Goal: Task Accomplishment & Management: Complete application form

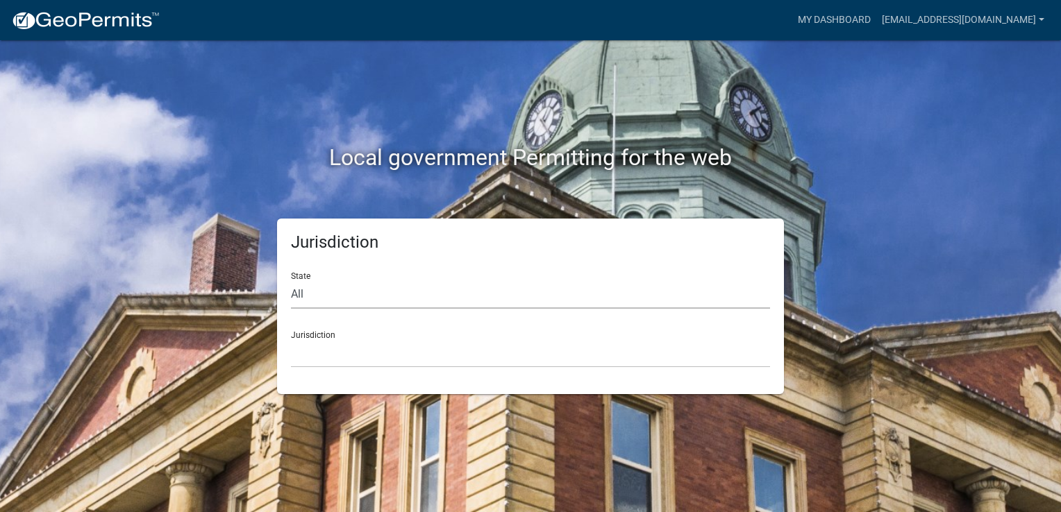
click at [314, 293] on select "All [US_STATE] [US_STATE] [US_STATE] [US_STATE] [US_STATE] [US_STATE] [US_STATE…" at bounding box center [530, 294] width 479 height 28
select select "[US_STATE]"
click at [291, 280] on select "All [US_STATE] [US_STATE] [US_STATE] [US_STATE] [US_STATE] [US_STATE] [US_STATE…" at bounding box center [530, 294] width 479 height 28
click at [305, 353] on select "City of [GEOGRAPHIC_DATA], [US_STATE] City of [GEOGRAPHIC_DATA], [US_STATE] Cit…" at bounding box center [530, 353] width 479 height 28
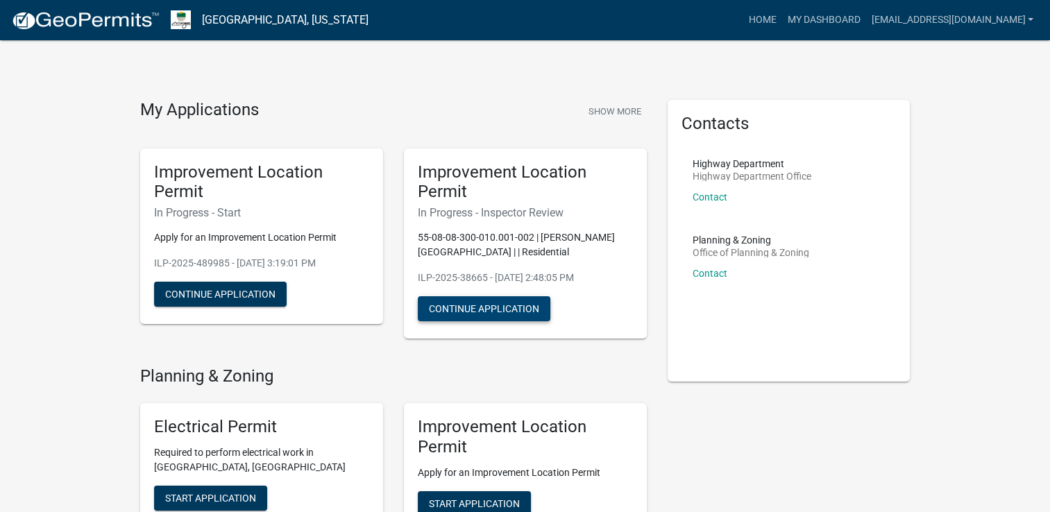
click at [483, 310] on button "Continue Application" at bounding box center [484, 308] width 133 height 25
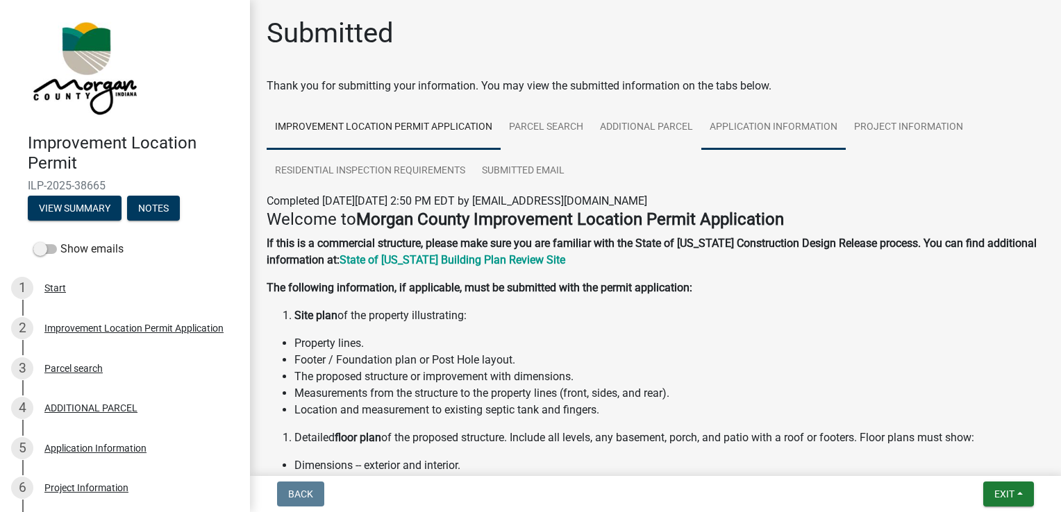
click at [739, 128] on link "Application Information" at bounding box center [773, 128] width 144 height 44
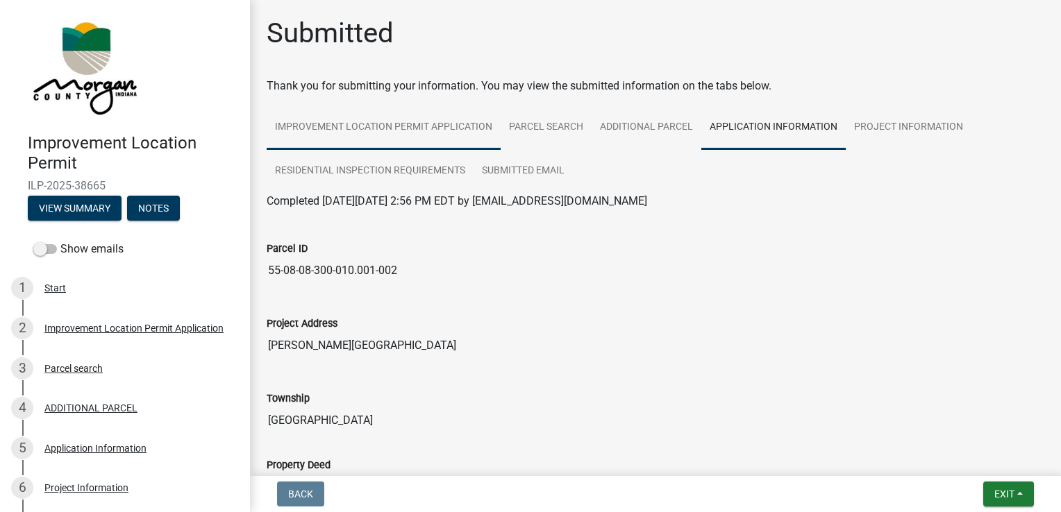
click at [450, 128] on link "Improvement Location Permit Application" at bounding box center [384, 128] width 234 height 44
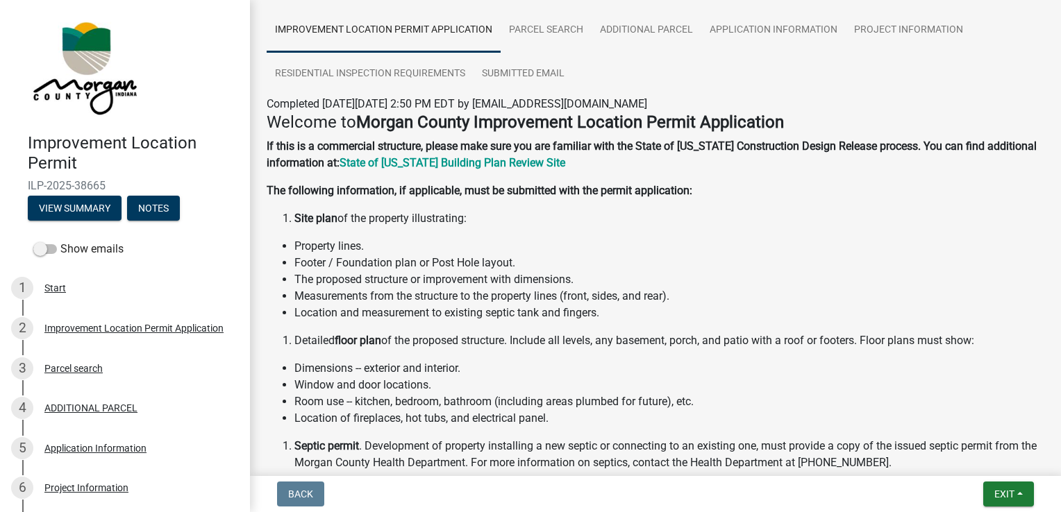
scroll to position [94, 0]
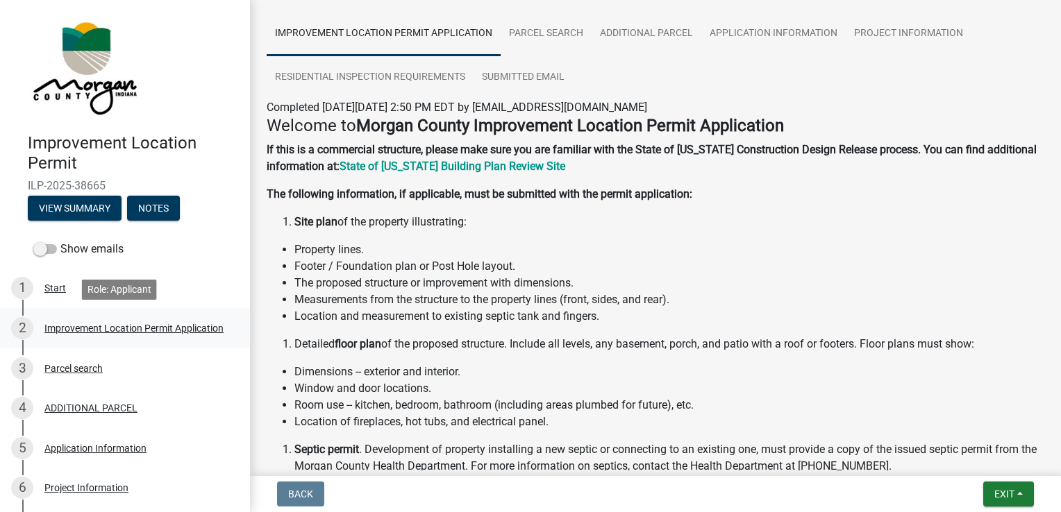
click at [118, 324] on div "Improvement Location Permit Application" at bounding box center [133, 329] width 179 height 10
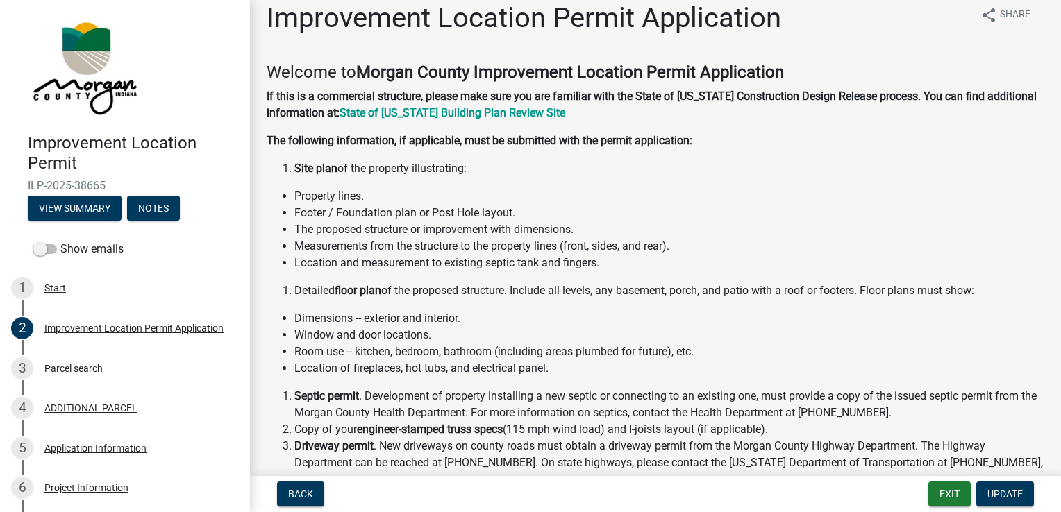
scroll to position [0, 0]
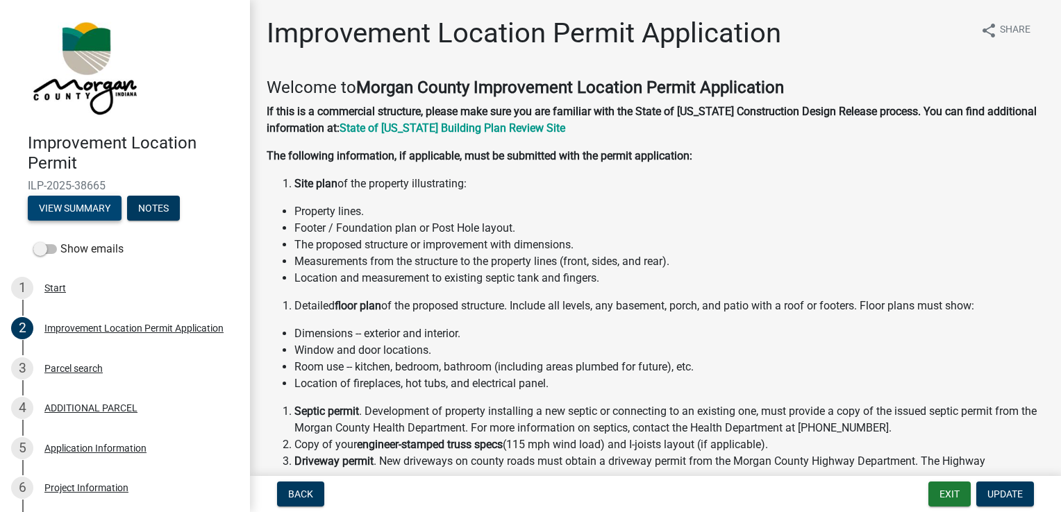
click at [88, 204] on button "View Summary" at bounding box center [75, 208] width 94 height 25
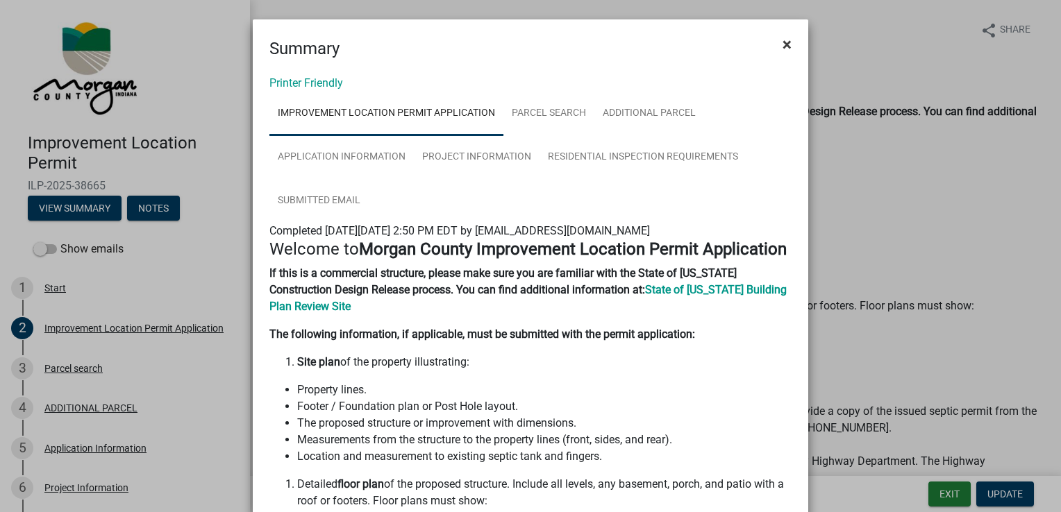
click at [782, 44] on span "×" at bounding box center [786, 44] width 9 height 19
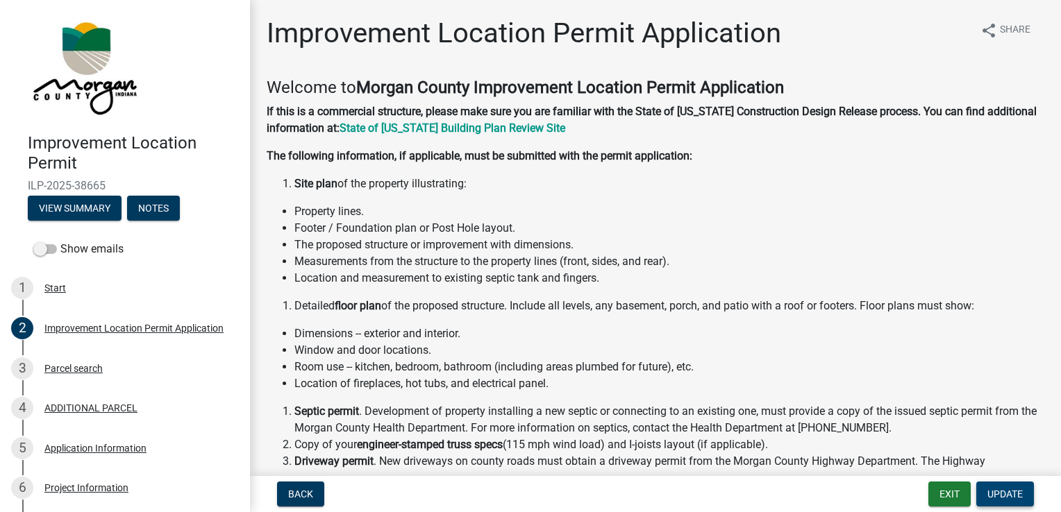
click at [1005, 498] on span "Update" at bounding box center [1004, 494] width 35 height 11
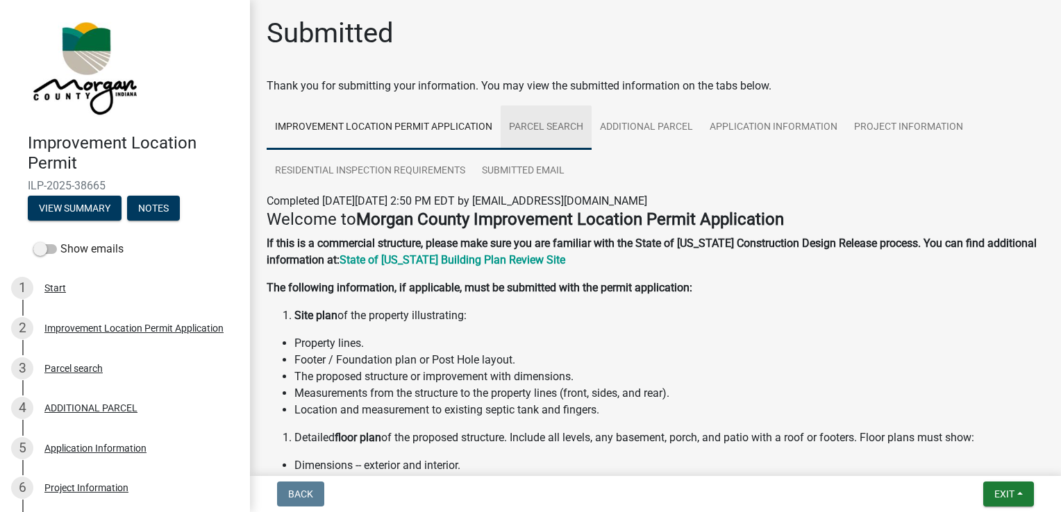
click at [544, 125] on link "Parcel search" at bounding box center [546, 128] width 91 height 44
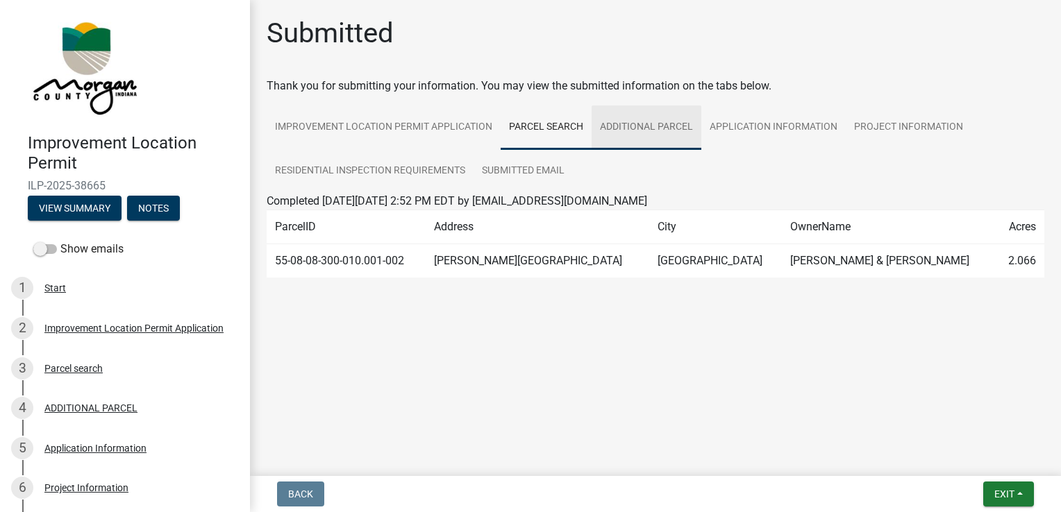
click at [626, 121] on link "ADDITIONAL PARCEL" at bounding box center [647, 128] width 110 height 44
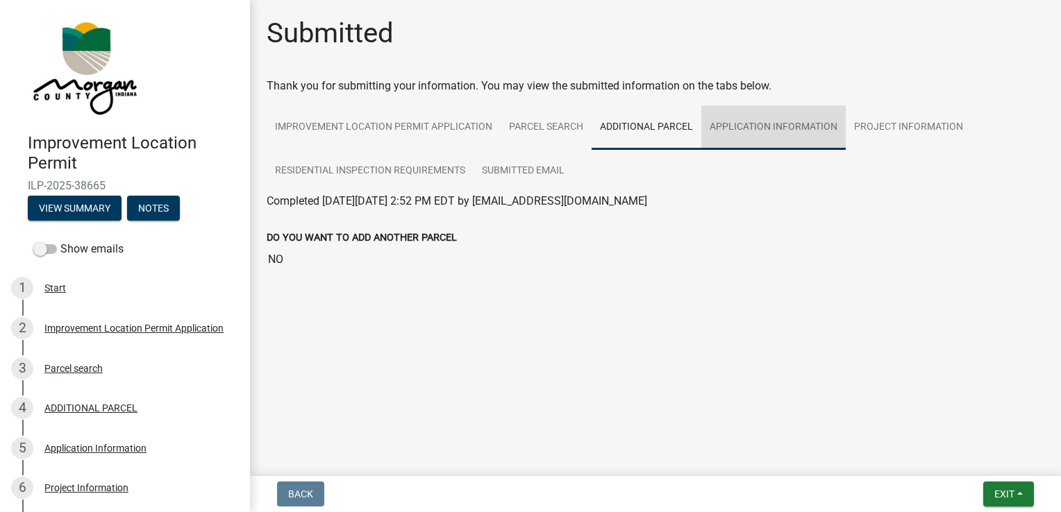
click at [764, 129] on link "Application Information" at bounding box center [773, 128] width 144 height 44
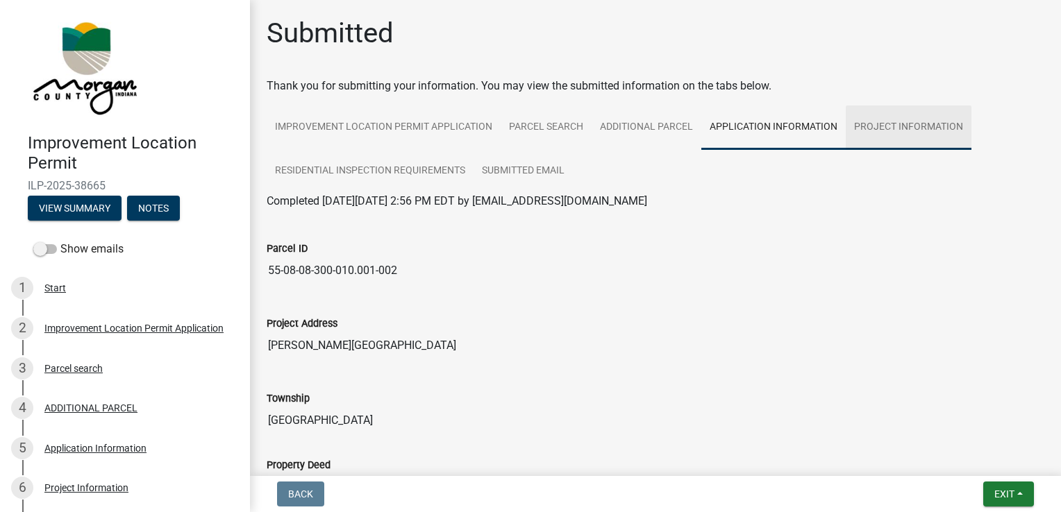
click at [908, 124] on link "Project Information" at bounding box center [909, 128] width 126 height 44
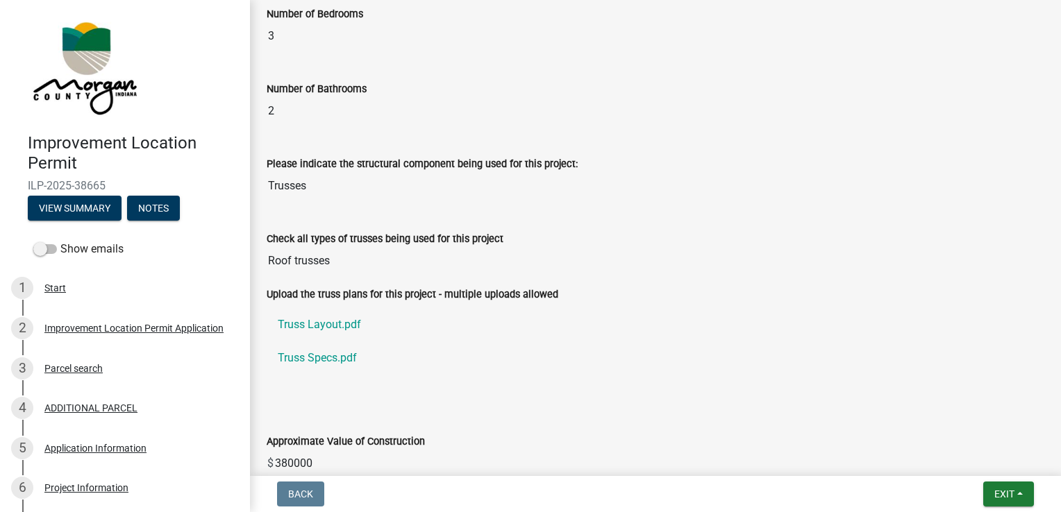
scroll to position [1180, 0]
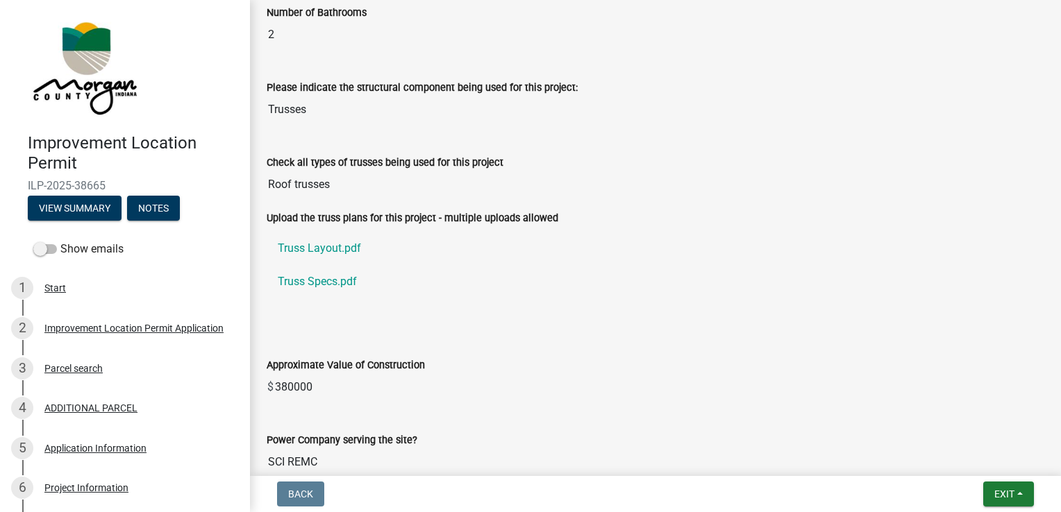
click at [374, 216] on label "Upload the truss plans for this project - multiple uploads allowed" at bounding box center [413, 219] width 292 height 10
click at [329, 308] on div "Upload the truss plans for this project - multiple uploads allowed Truss Layout…" at bounding box center [655, 263] width 798 height 106
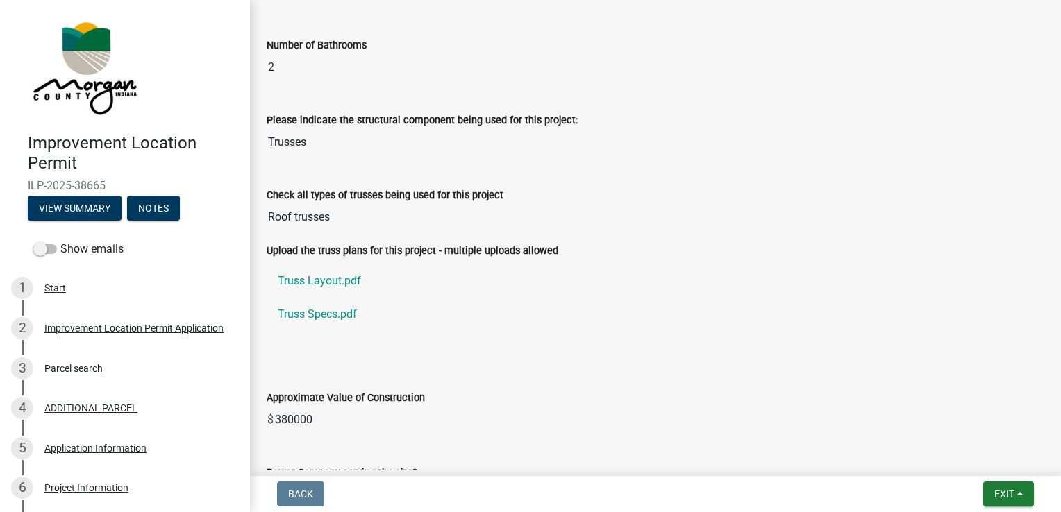
scroll to position [1168, 0]
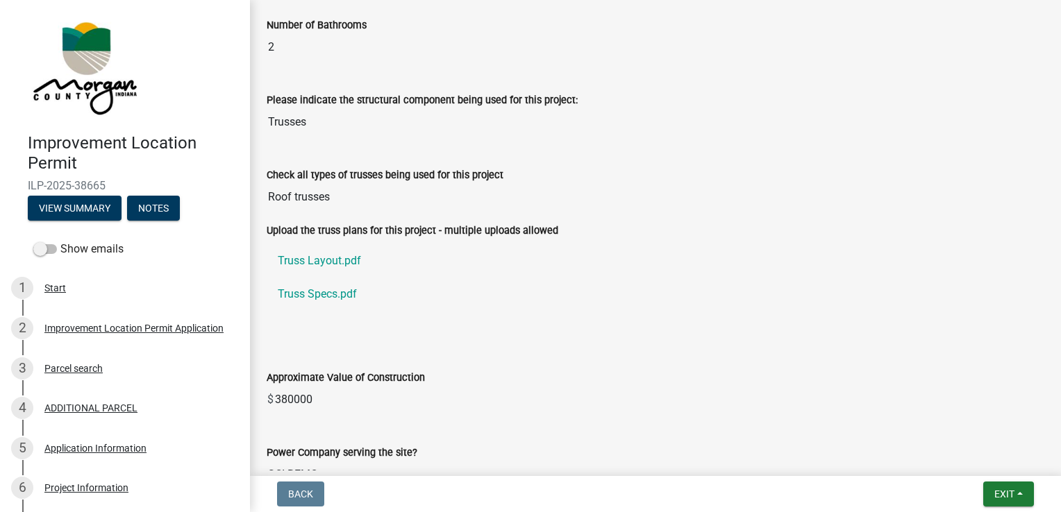
drag, startPoint x: 315, startPoint y: 318, endPoint x: 872, endPoint y: 212, distance: 566.8
click at [872, 212] on div "Check all types of trusses being used for this project Roof trusses" at bounding box center [655, 184] width 798 height 75
click at [316, 328] on div at bounding box center [655, 333] width 798 height 11
click at [501, 228] on label "Upload the truss plans for this project - multiple uploads allowed" at bounding box center [413, 231] width 292 height 10
drag, startPoint x: 501, startPoint y: 228, endPoint x: 906, endPoint y: 176, distance: 408.0
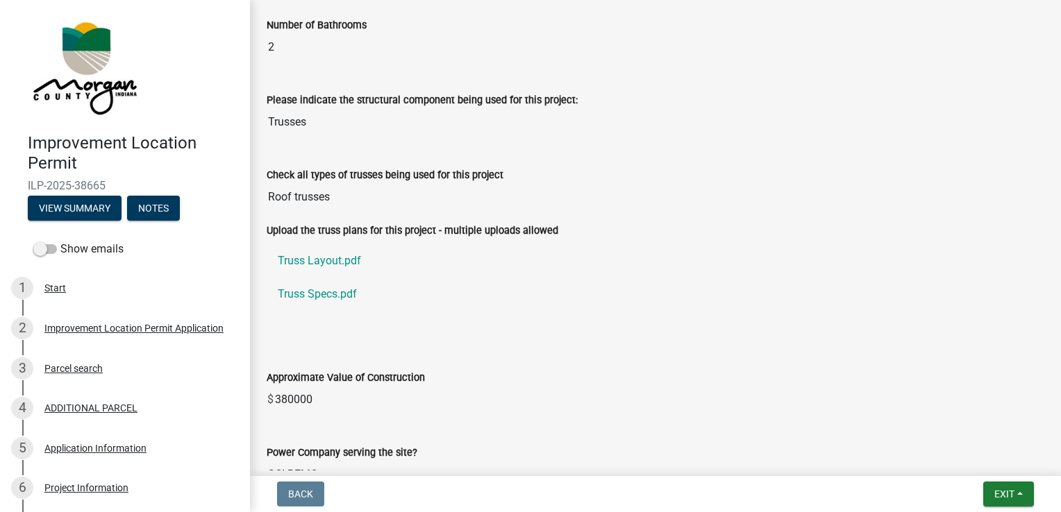
click at [906, 176] on div "Check all types of trusses being used for this project" at bounding box center [656, 175] width 778 height 17
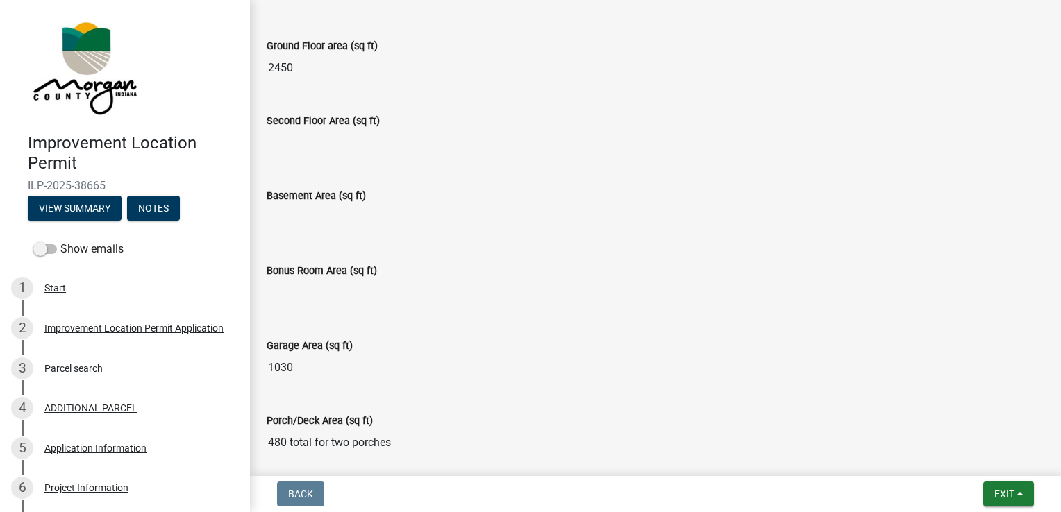
scroll to position [543, 0]
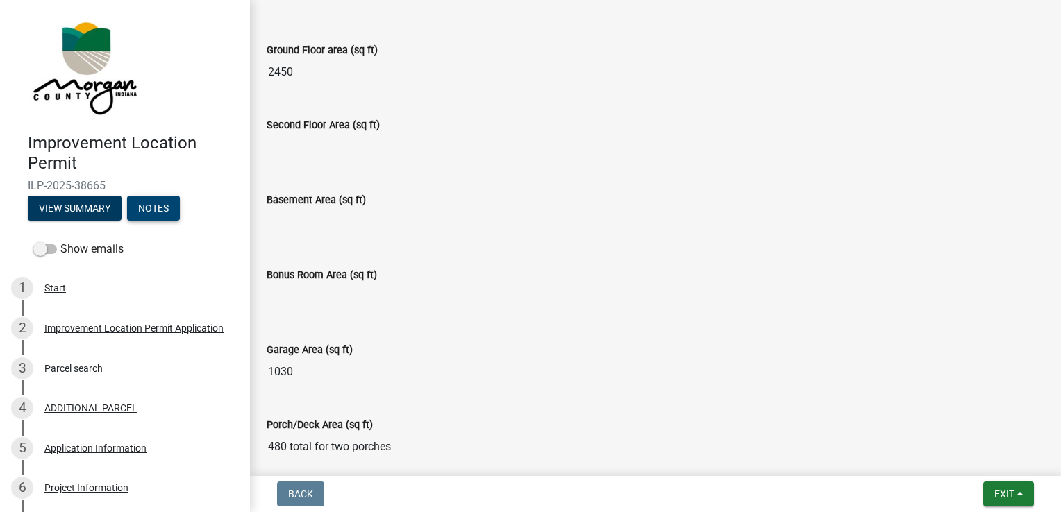
click at [153, 210] on button "Notes" at bounding box center [153, 208] width 53 height 25
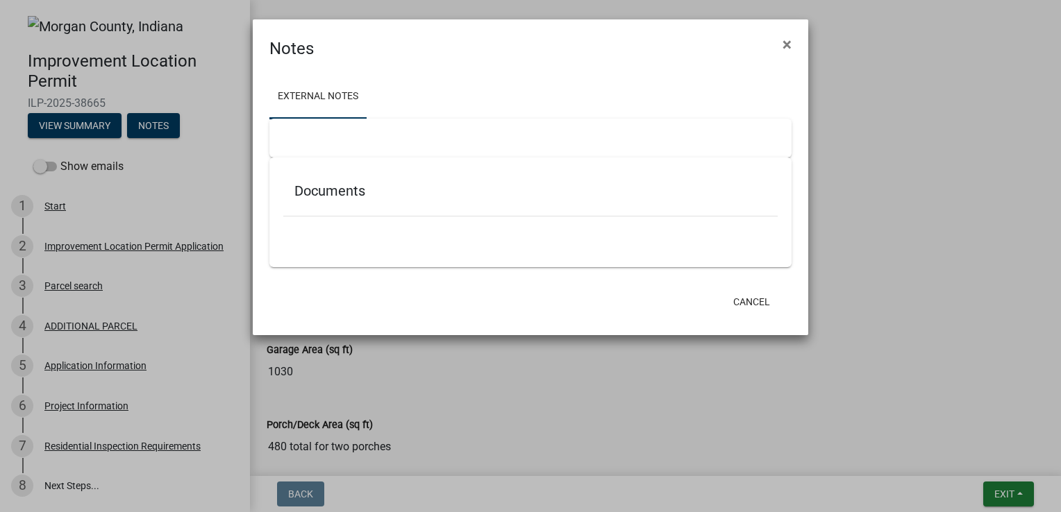
click at [354, 194] on h5 "Documents" at bounding box center [530, 191] width 472 height 17
click at [320, 234] on ul at bounding box center [530, 236] width 494 height 11
drag, startPoint x: 319, startPoint y: 232, endPoint x: 989, endPoint y: 293, distance: 672.0
click at [989, 294] on ngb-modal-window "Notes × External Notes Documents Cancel" at bounding box center [530, 256] width 1061 height 512
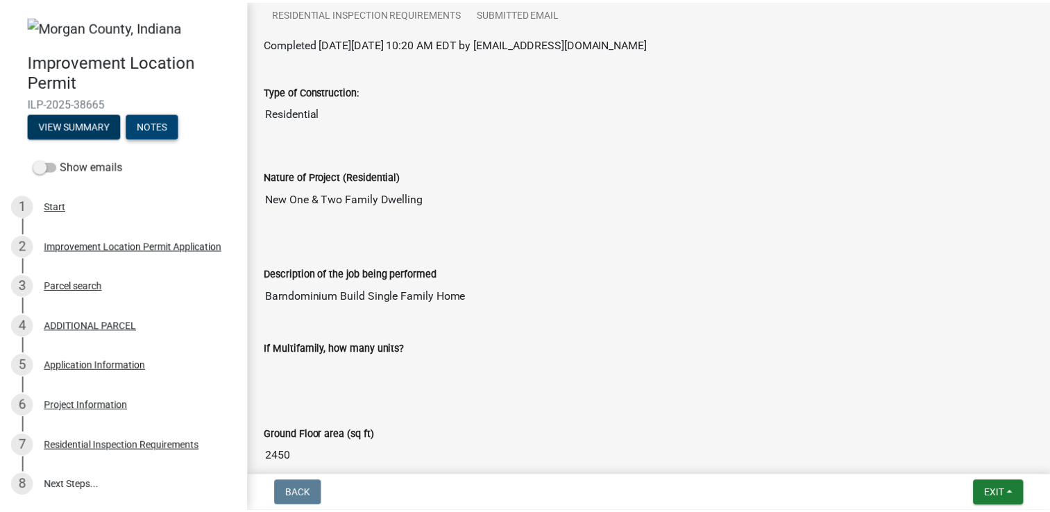
scroll to position [0, 0]
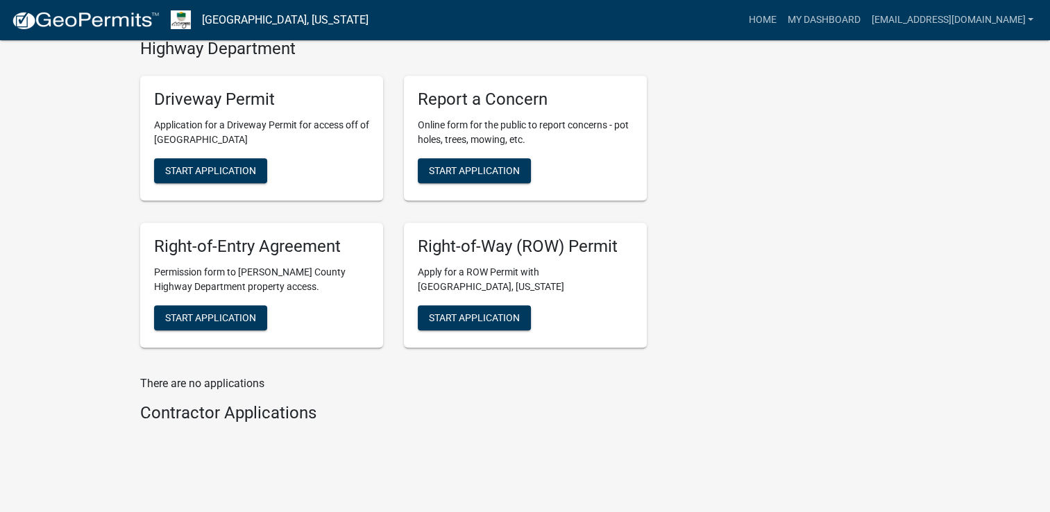
scroll to position [694, 0]
